Goal: Task Accomplishment & Management: Manage account settings

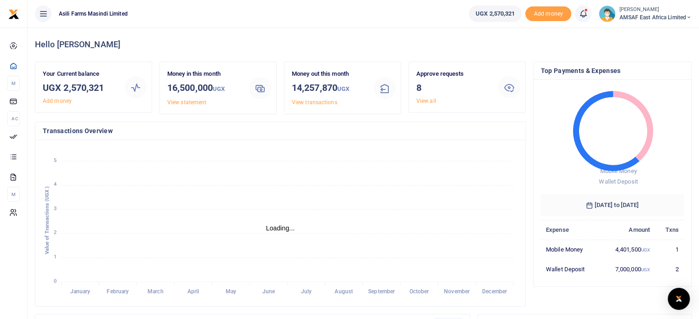
scroll to position [7, 7]
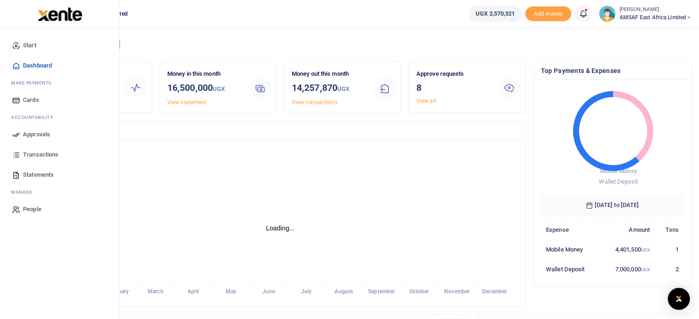
click at [26, 176] on span "Statements" at bounding box center [38, 174] width 31 height 9
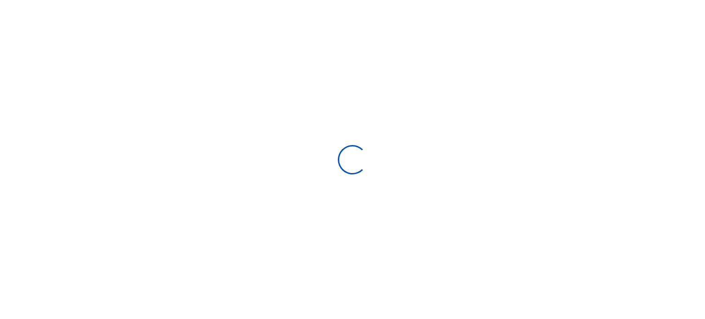
select select "ALL"
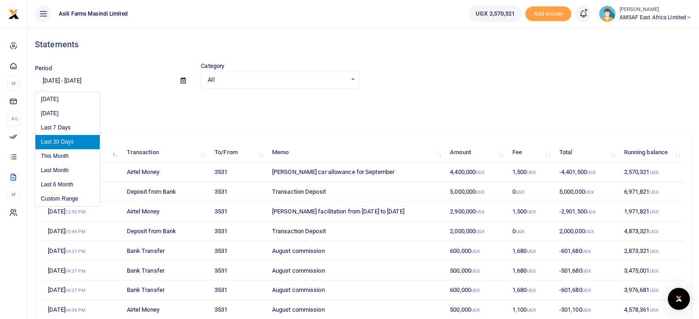
click at [56, 80] on input "[DATE] - [DATE]" at bounding box center [104, 81] width 138 height 16
click at [62, 198] on li "Custom Range" at bounding box center [67, 199] width 64 height 14
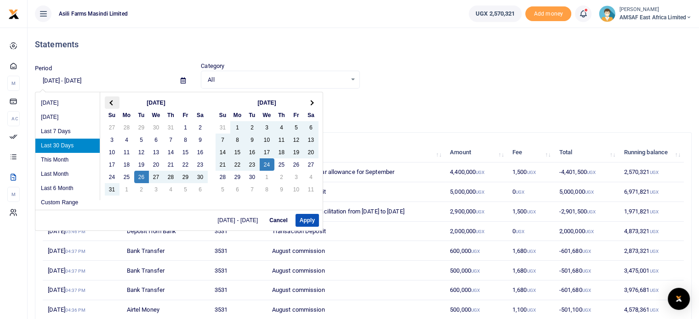
click at [110, 103] on span at bounding box center [111, 102] width 5 height 5
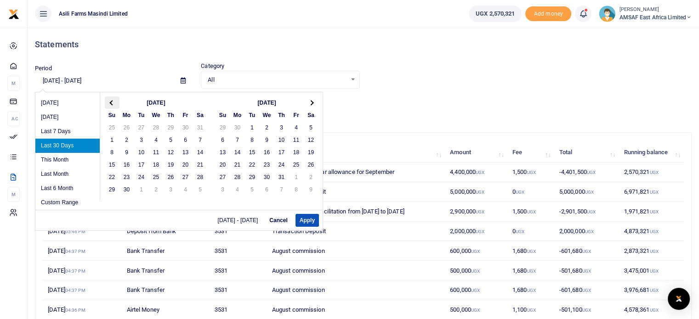
click at [111, 100] on th at bounding box center [112, 102] width 15 height 12
click at [110, 101] on th at bounding box center [112, 102] width 15 height 12
click at [110, 101] on span at bounding box center [111, 102] width 5 height 5
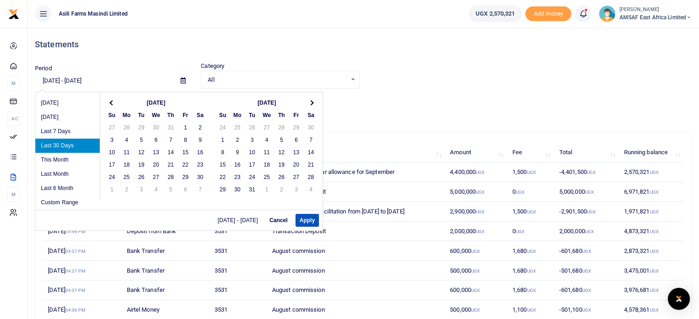
click at [110, 101] on span at bounding box center [111, 102] width 5 height 5
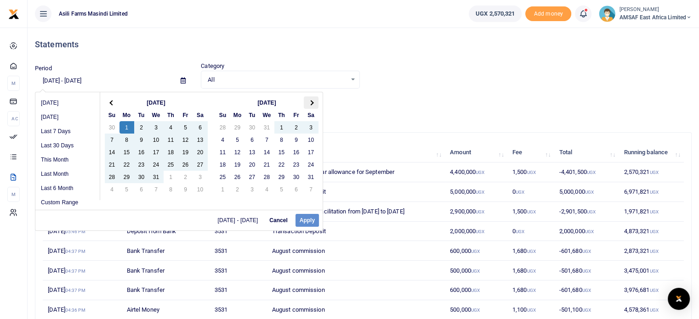
click at [309, 101] on th at bounding box center [311, 102] width 15 height 12
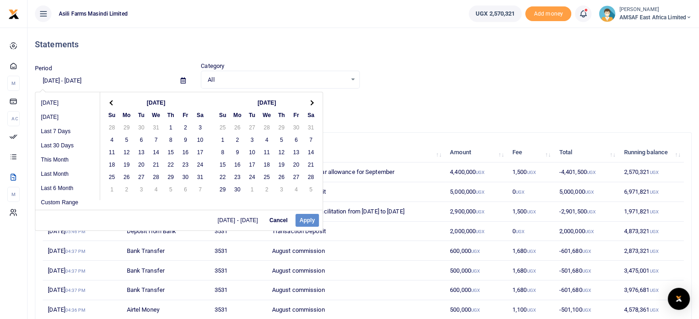
click at [309, 101] on th at bounding box center [311, 102] width 15 height 12
click at [311, 103] on span at bounding box center [310, 102] width 5 height 5
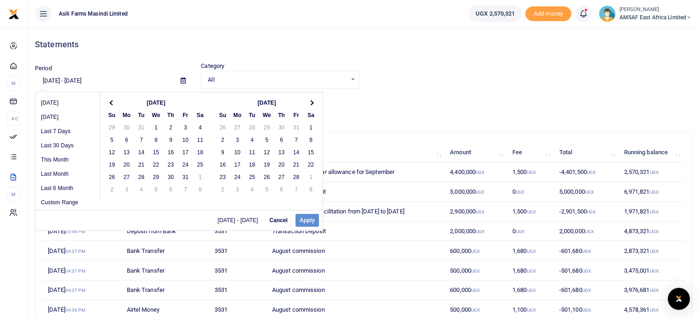
click at [311, 103] on span at bounding box center [310, 102] width 5 height 5
click at [110, 103] on span at bounding box center [111, 102] width 5 height 5
click at [112, 101] on span at bounding box center [111, 102] width 5 height 5
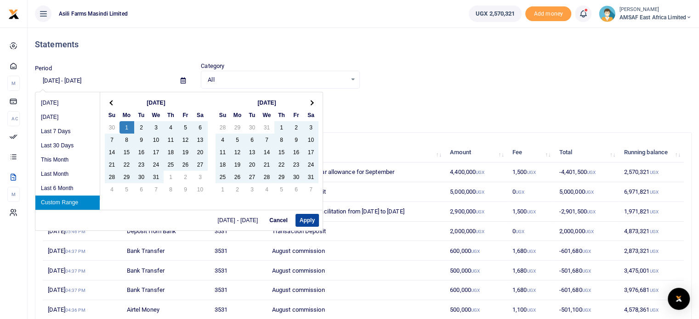
click at [308, 220] on button "Apply" at bounding box center [306, 220] width 23 height 13
type input "[DATE] - [DATE]"
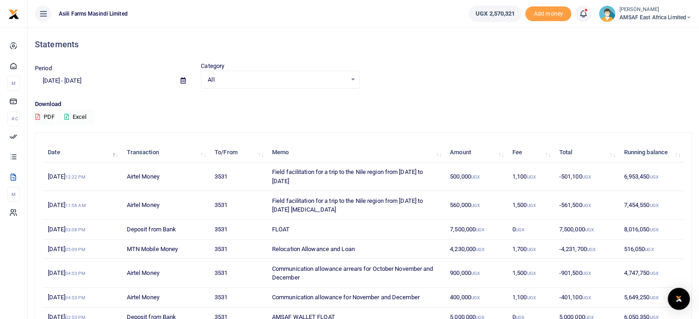
click at [81, 119] on button "Excel" at bounding box center [75, 117] width 38 height 16
